Goal: Transaction & Acquisition: Purchase product/service

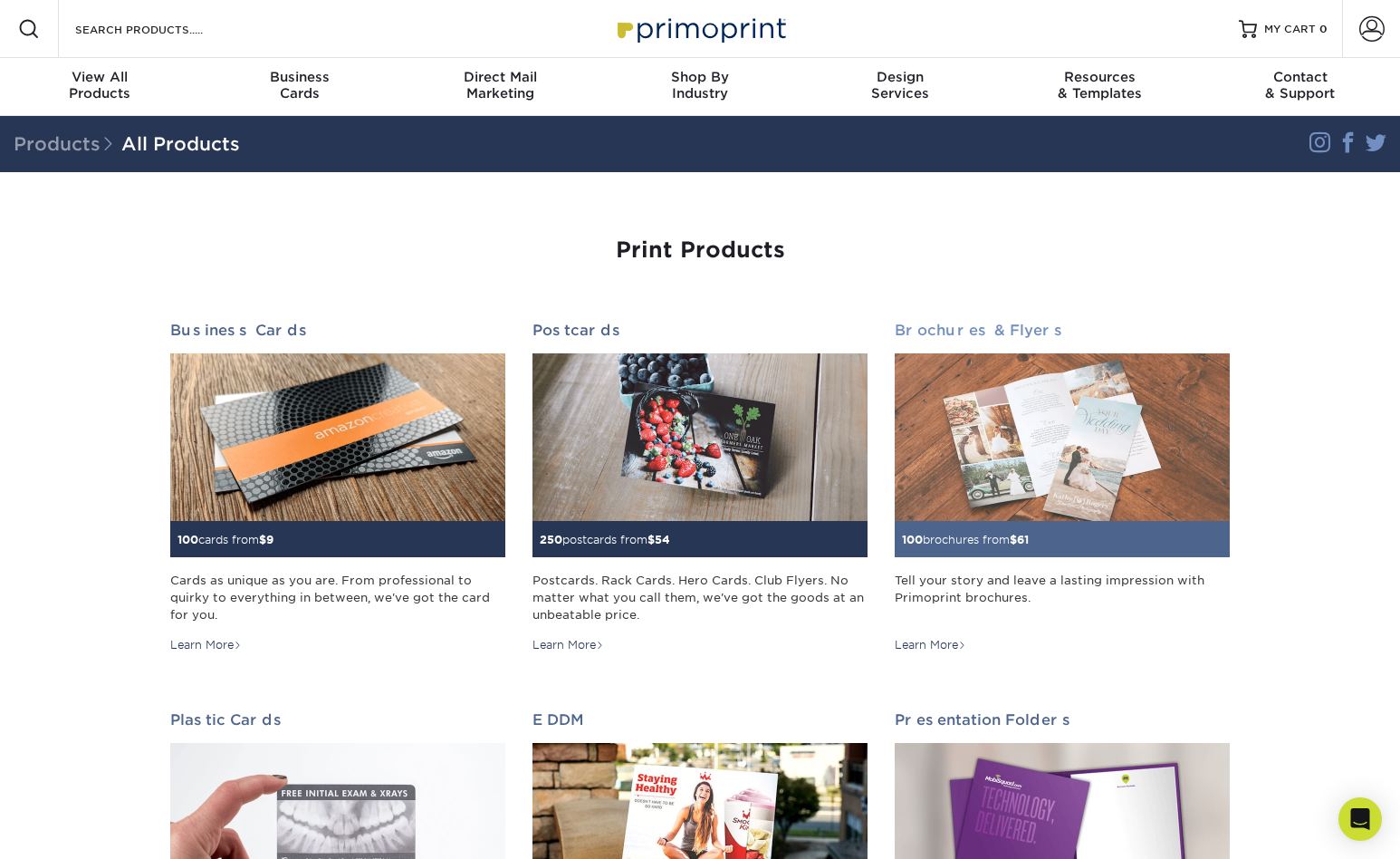
click at [956, 451] on img at bounding box center [1062, 437] width 335 height 168
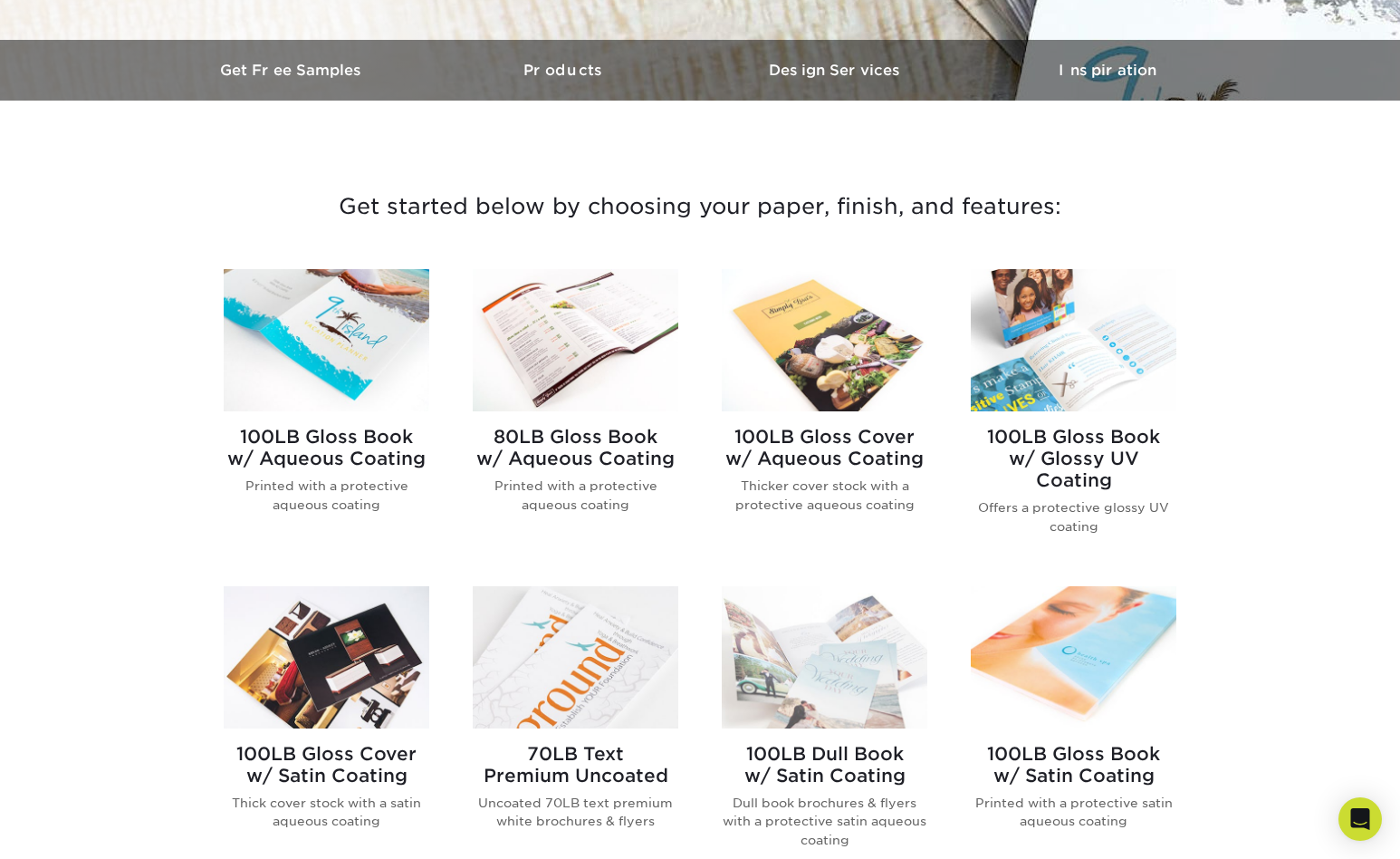
scroll to position [535, 0]
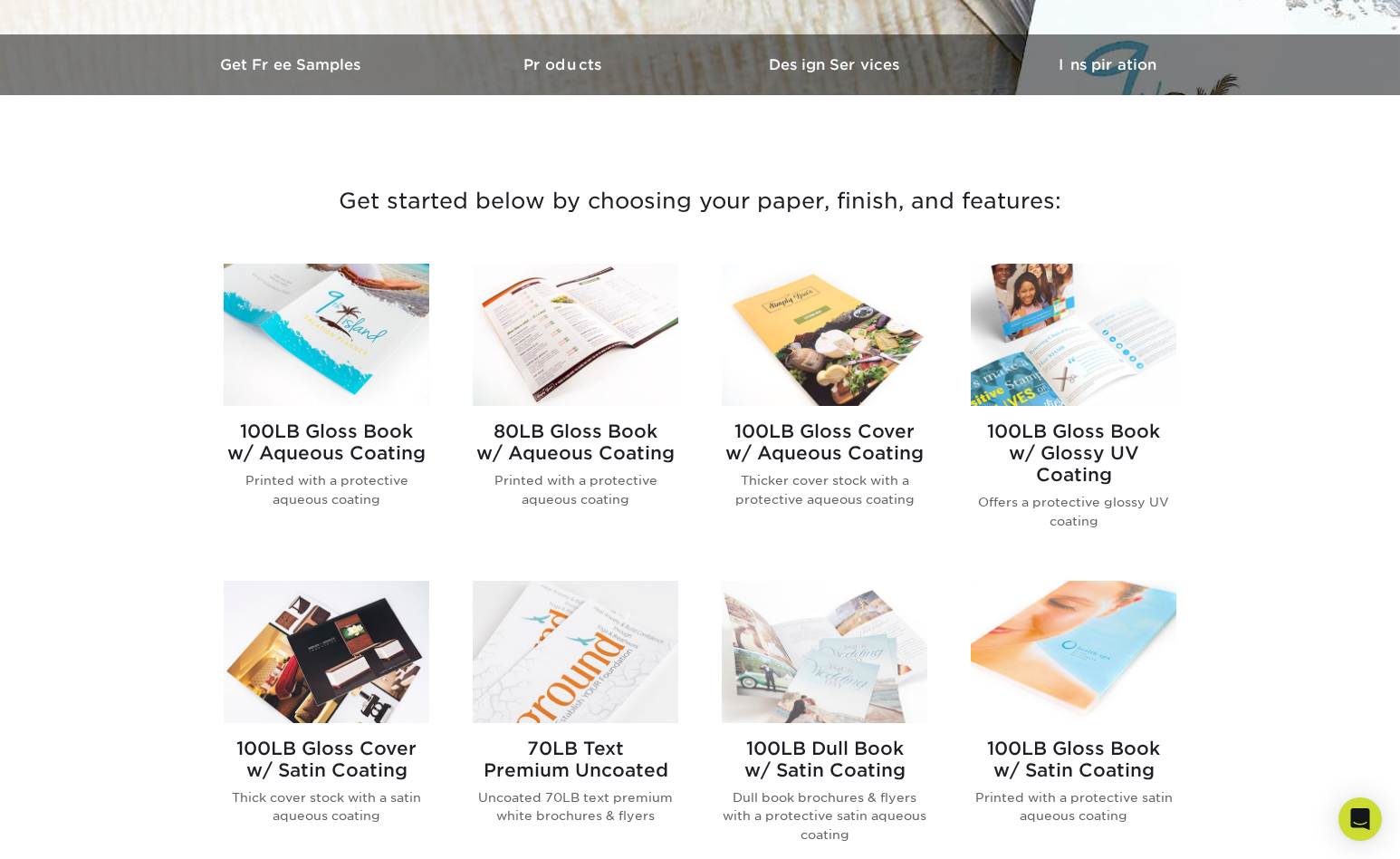
click at [286, 256] on div "100LB Gloss Book w/ Aqueous Coating Printed with a protective aqueous coating 8…" at bounding box center [700, 716] width 996 height 948
click at [290, 305] on img at bounding box center [326, 334] width 205 height 142
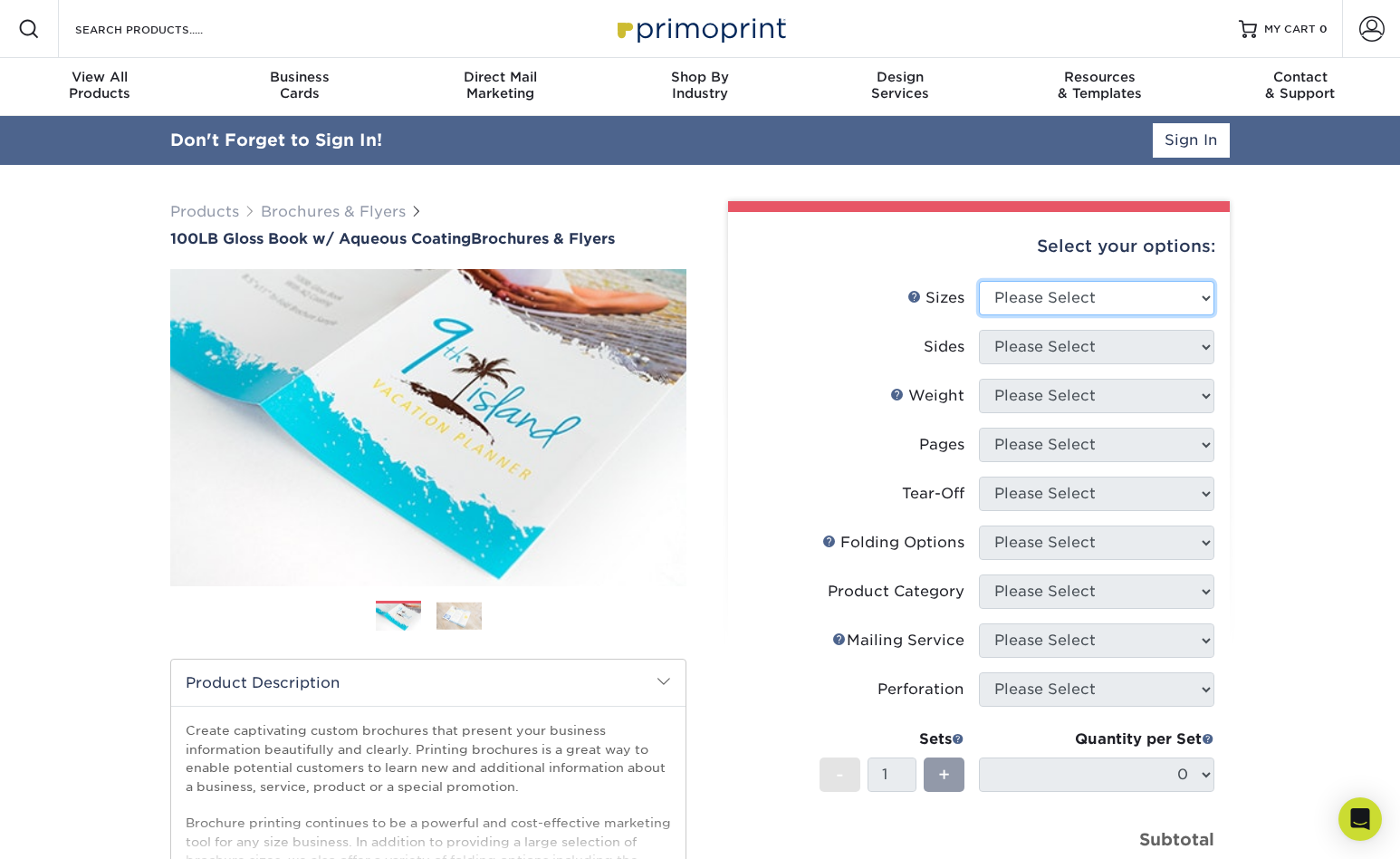
click at [1143, 298] on select "Please Select 3.5" x 8.5" 3.5" x 11" 3.67" x 8.5" 4" x 6" 4" x 8.5" 4" x 9" 4" …" at bounding box center [1096, 298] width 235 height 35
